Goal: Task Accomplishment & Management: Manage account settings

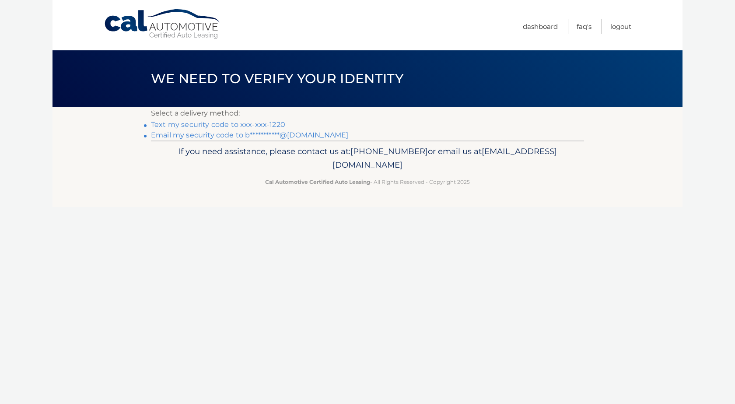
click at [257, 122] on link "Text my security code to xxx-xxx-1220" at bounding box center [218, 124] width 134 height 8
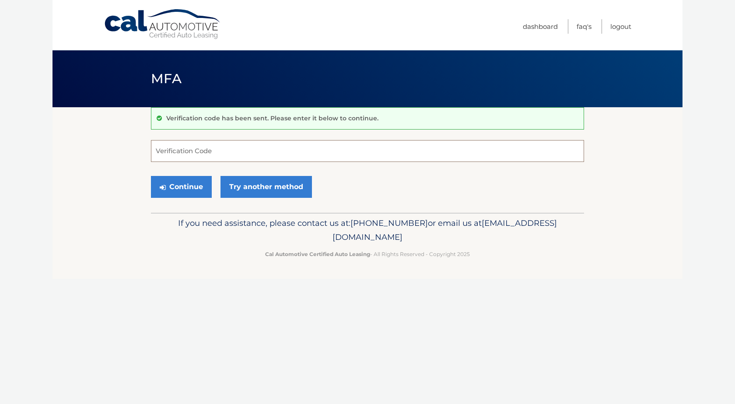
click at [211, 154] on input "Verification Code" at bounding box center [367, 151] width 433 height 22
type input "424929"
click at [195, 182] on button "Continue" at bounding box center [181, 187] width 61 height 22
